Goal: Contribute content

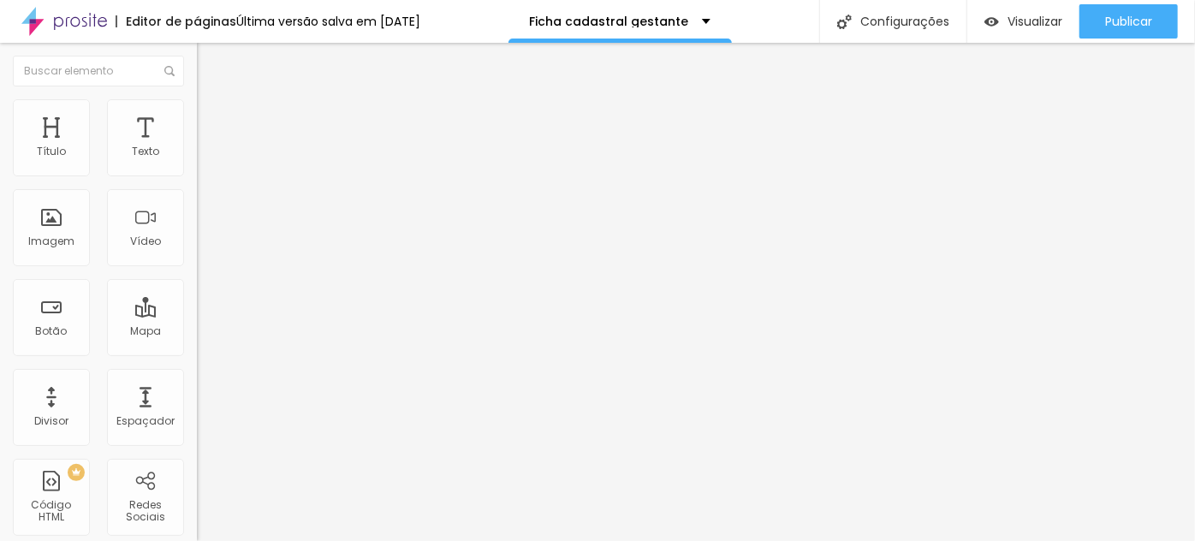
click at [197, 173] on img at bounding box center [202, 178] width 10 height 10
drag, startPoint x: 392, startPoint y: 310, endPoint x: 374, endPoint y: 310, distance: 18.0
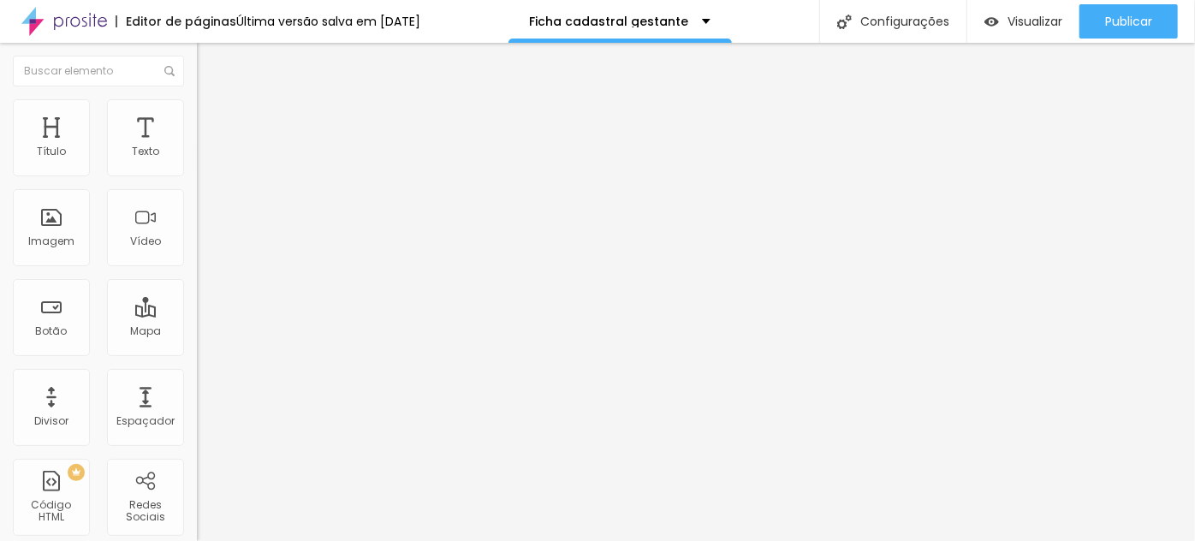
drag, startPoint x: 443, startPoint y: 313, endPoint x: 452, endPoint y: 312, distance: 8.6
type input "Ensaio Revelação"
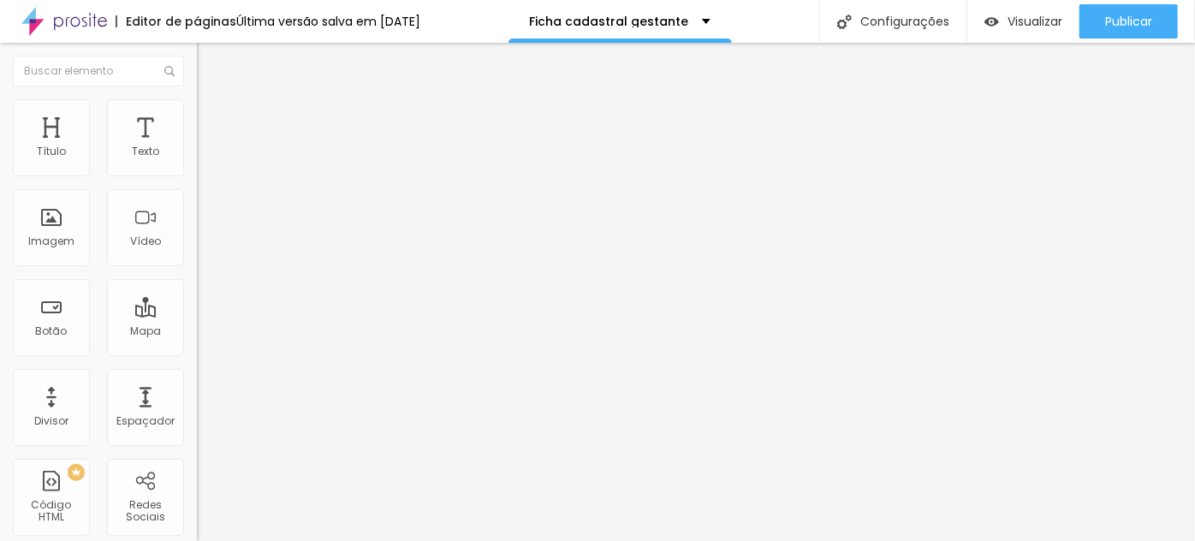
drag, startPoint x: 337, startPoint y: 313, endPoint x: 339, endPoint y: 323, distance: 9.6
drag, startPoint x: 665, startPoint y: 318, endPoint x: 707, endPoint y: 339, distance: 46.7
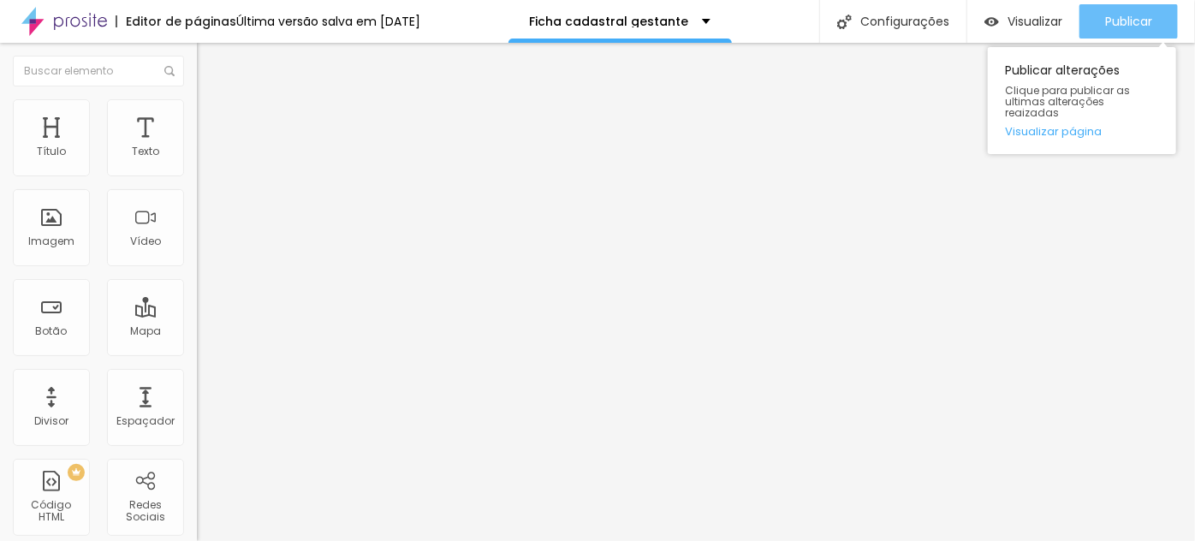
click at [1112, 15] on span "Publicar" at bounding box center [1128, 22] width 47 height 14
click at [1121, 16] on span "Publicar" at bounding box center [1128, 22] width 47 height 14
click at [1125, 31] on div "Publicar" at bounding box center [1128, 21] width 47 height 34
click at [1136, 20] on span "Publicar" at bounding box center [1128, 22] width 47 height 14
